Goal: Task Accomplishment & Management: Use online tool/utility

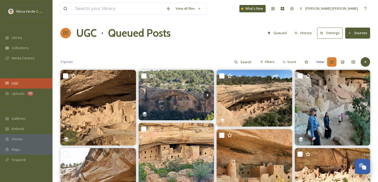
click at [24, 84] on div "UGC" at bounding box center [26, 83] width 52 height 10
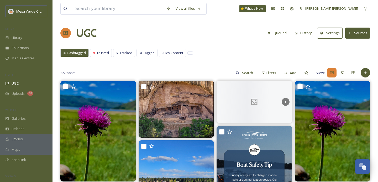
click at [305, 33] on button "History" at bounding box center [303, 33] width 23 height 10
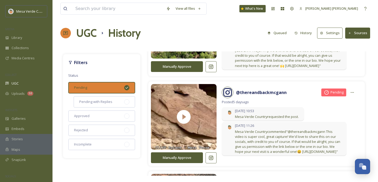
scroll to position [407, 0]
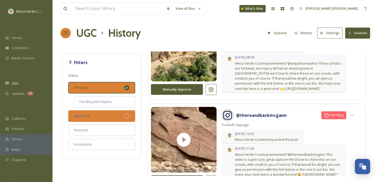
click at [120, 115] on div "Approved" at bounding box center [101, 116] width 67 height 12
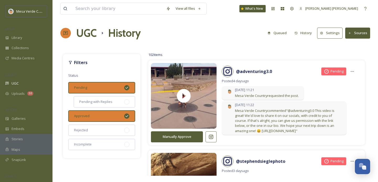
click at [120, 86] on div "Pending" at bounding box center [101, 88] width 67 height 12
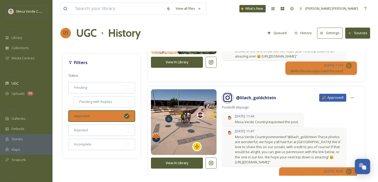
scroll to position [104, 0]
